Goal: Navigation & Orientation: Find specific page/section

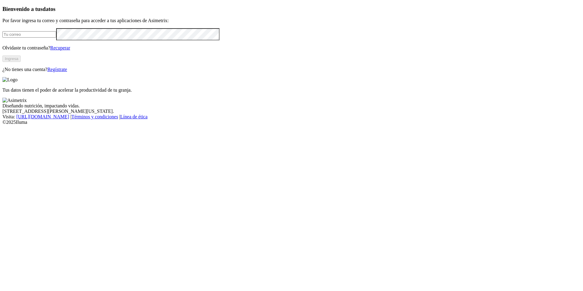
type input "[PERSON_NAME][EMAIL_ADDRESS][PERSON_NAME][DOMAIN_NAME]"
click at [21, 62] on button "Ingresa" at bounding box center [11, 59] width 18 height 6
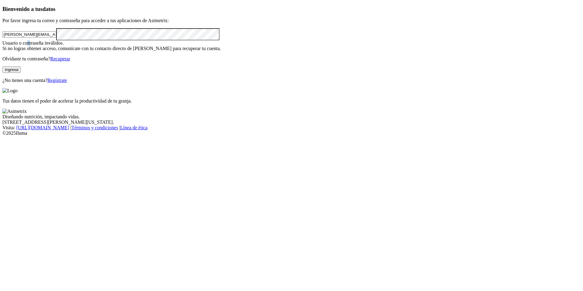
drag, startPoint x: 108, startPoint y: 131, endPoint x: 109, endPoint y: 125, distance: 5.8
click at [109, 51] on div "Usuario o contraseña inválidos. Si no logras obtener acceso, comunícate con tu …" at bounding box center [291, 45] width 578 height 11
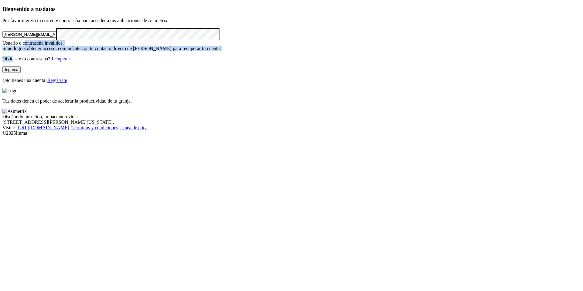
drag, startPoint x: 103, startPoint y: 133, endPoint x: 77, endPoint y: 154, distance: 33.5
click at [78, 83] on div "Bienvenido a tus datos Por favor ingresa tu correo y contraseña para acceder a …" at bounding box center [291, 44] width 578 height 77
drag, startPoint x: 75, startPoint y: 150, endPoint x: 153, endPoint y: -4, distance: 172.1
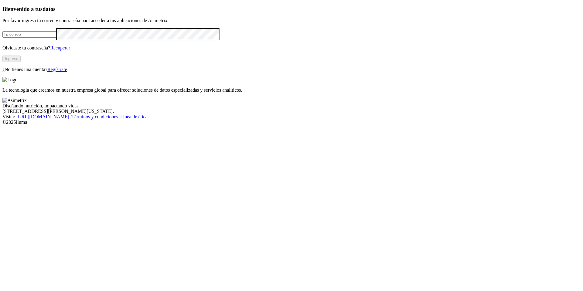
type input "[PERSON_NAME][EMAIL_ADDRESS][PERSON_NAME][DOMAIN_NAME]"
click at [21, 62] on button "Ingresa" at bounding box center [11, 59] width 18 height 6
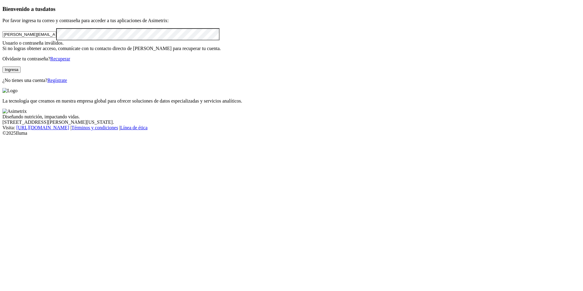
click at [21, 73] on button "Ingresa" at bounding box center [11, 69] width 18 height 6
click input "submit" at bounding box center [0, 0] width 0 height 0
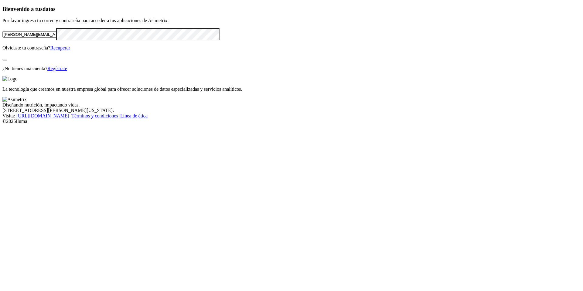
click at [123, 71] on div "Bienvenido a tus datos Por favor ingresa tu correo y contraseña para acceder a …" at bounding box center [291, 39] width 578 height 66
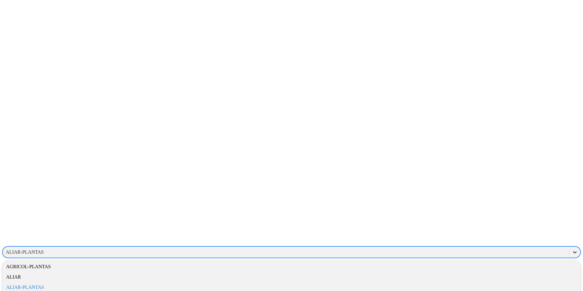
click at [571, 249] on icon at bounding box center [574, 252] width 6 height 6
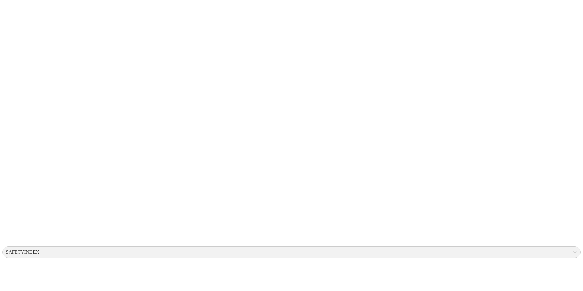
click at [571, 249] on icon at bounding box center [574, 252] width 6 height 6
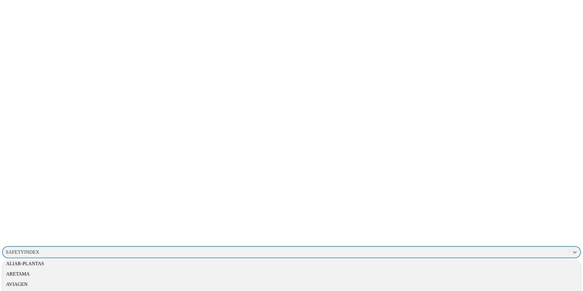
scroll to position [25, 0]
